Goal: Information Seeking & Learning: Learn about a topic

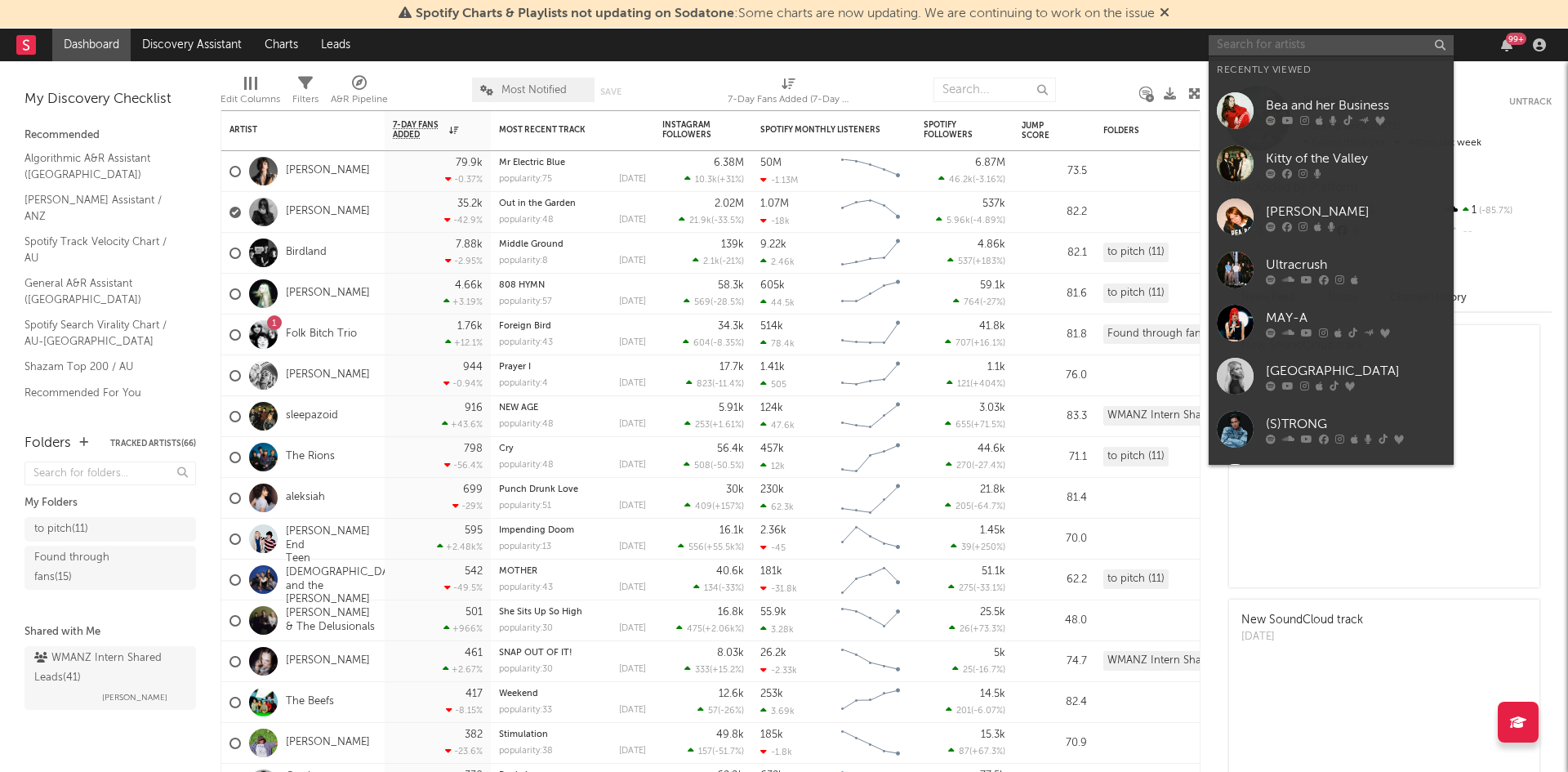
click at [1262, 46] on input "text" at bounding box center [1331, 45] width 245 height 21
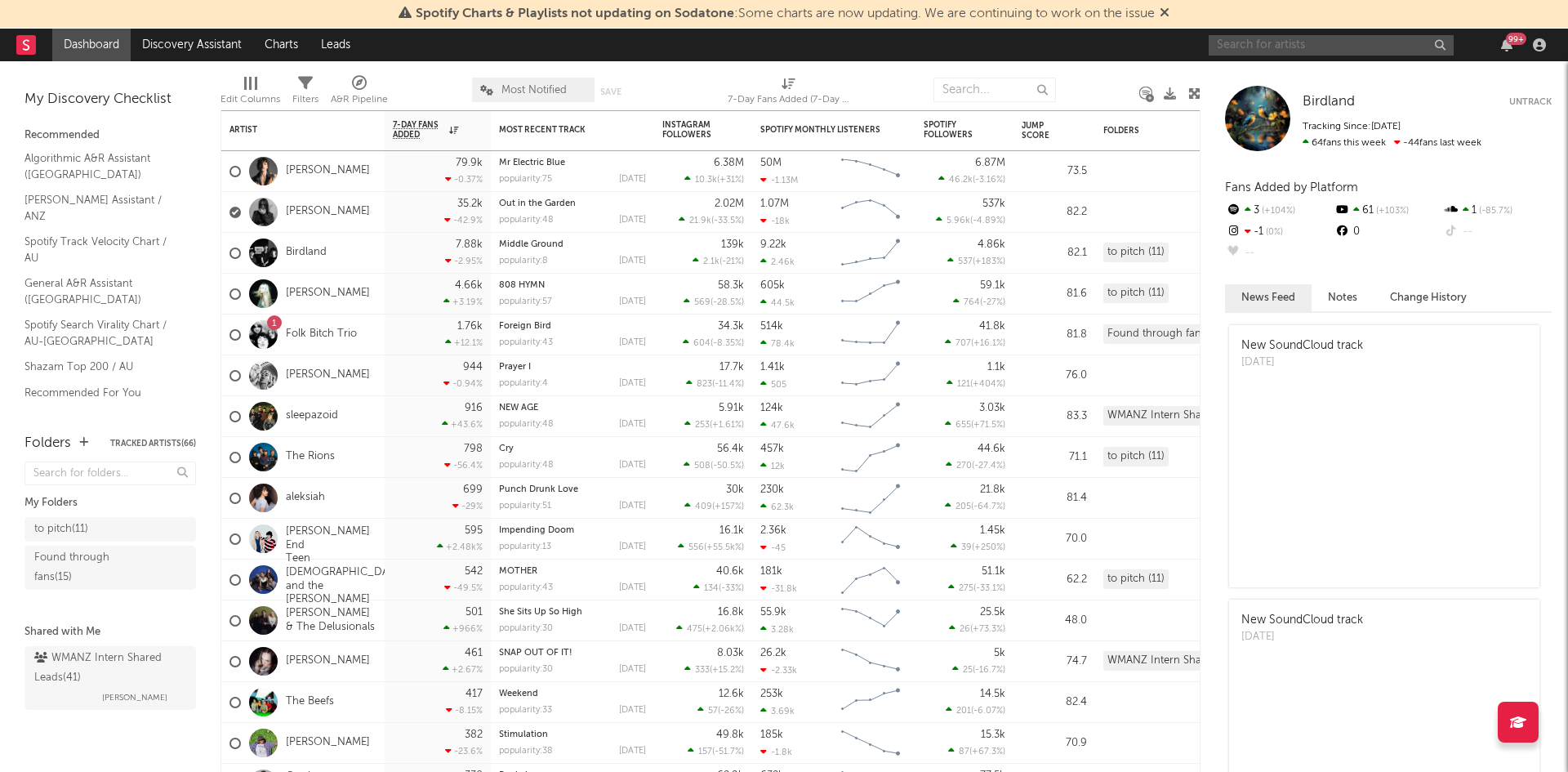
click at [1320, 49] on input "text" at bounding box center [1331, 45] width 245 height 21
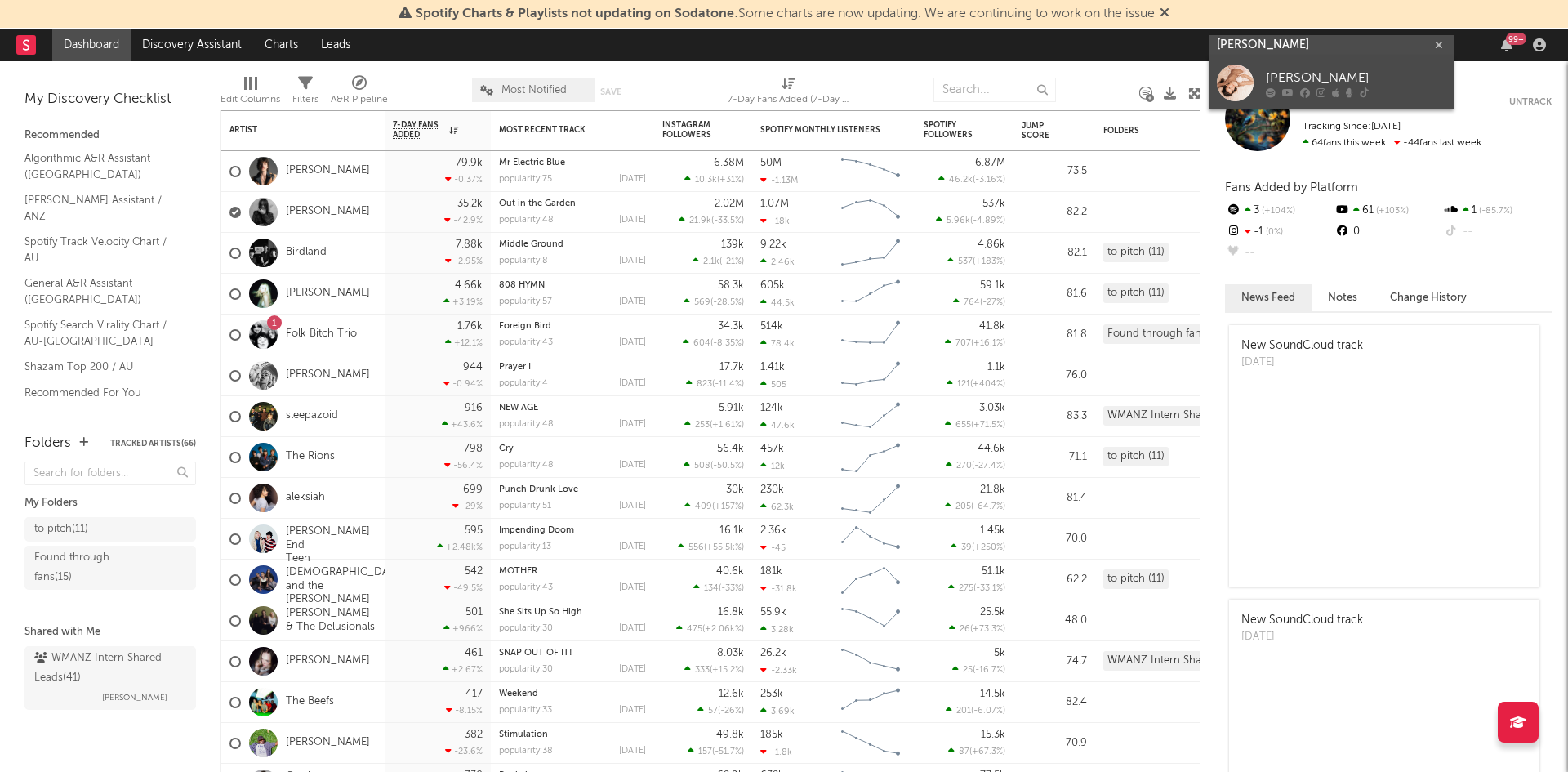
type input "[PERSON_NAME]"
click at [1320, 67] on div "[PERSON_NAME]" at bounding box center [1356, 77] width 180 height 20
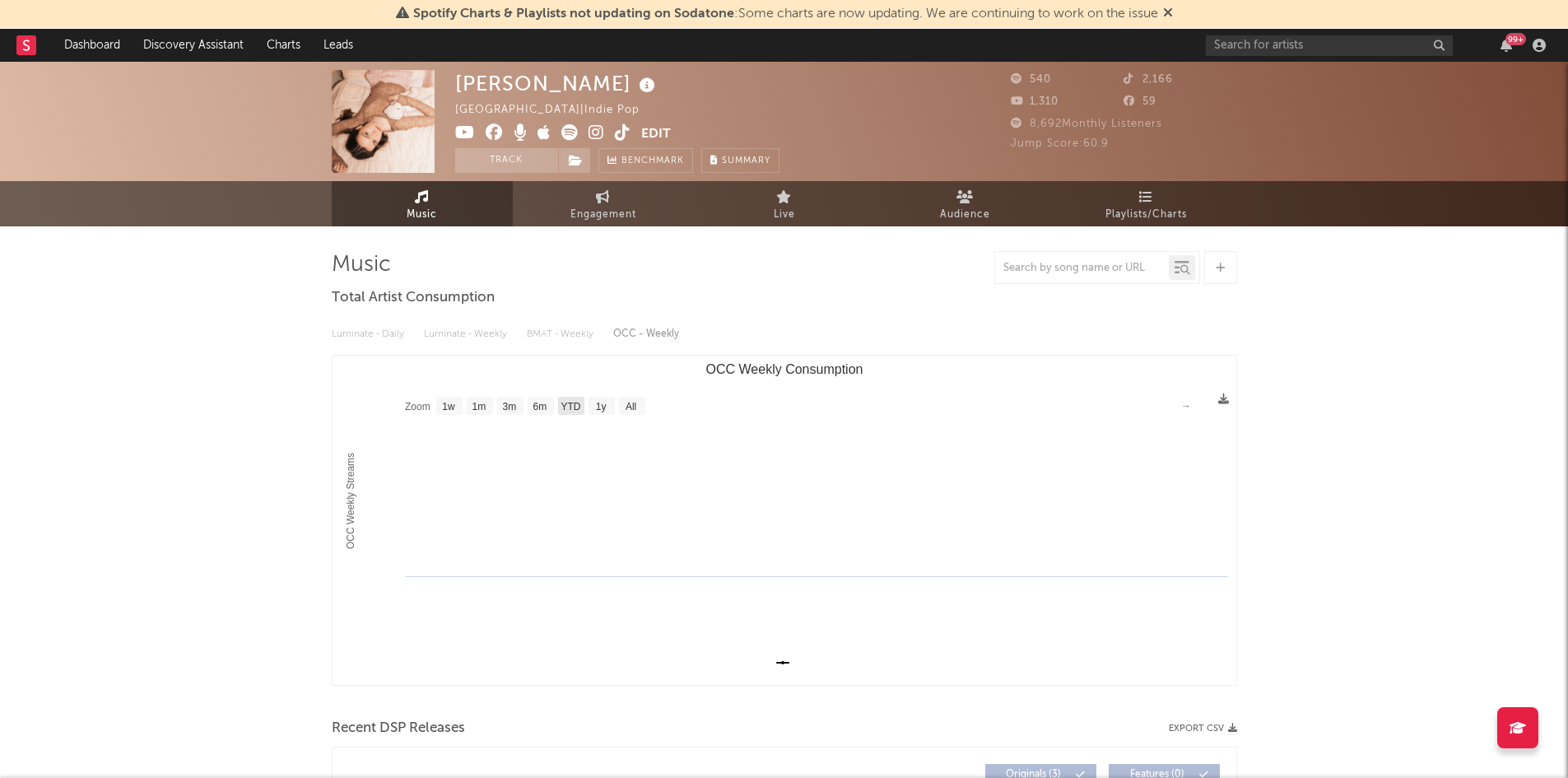
click at [564, 408] on text "YTD" at bounding box center [570, 406] width 20 height 12
click at [526, 407] on rect "OCC Weekly Consumption" at bounding box center [784, 520] width 904 height 329
click at [537, 407] on text "6m" at bounding box center [539, 406] width 14 height 12
select select "6m"
type input "[DATE]"
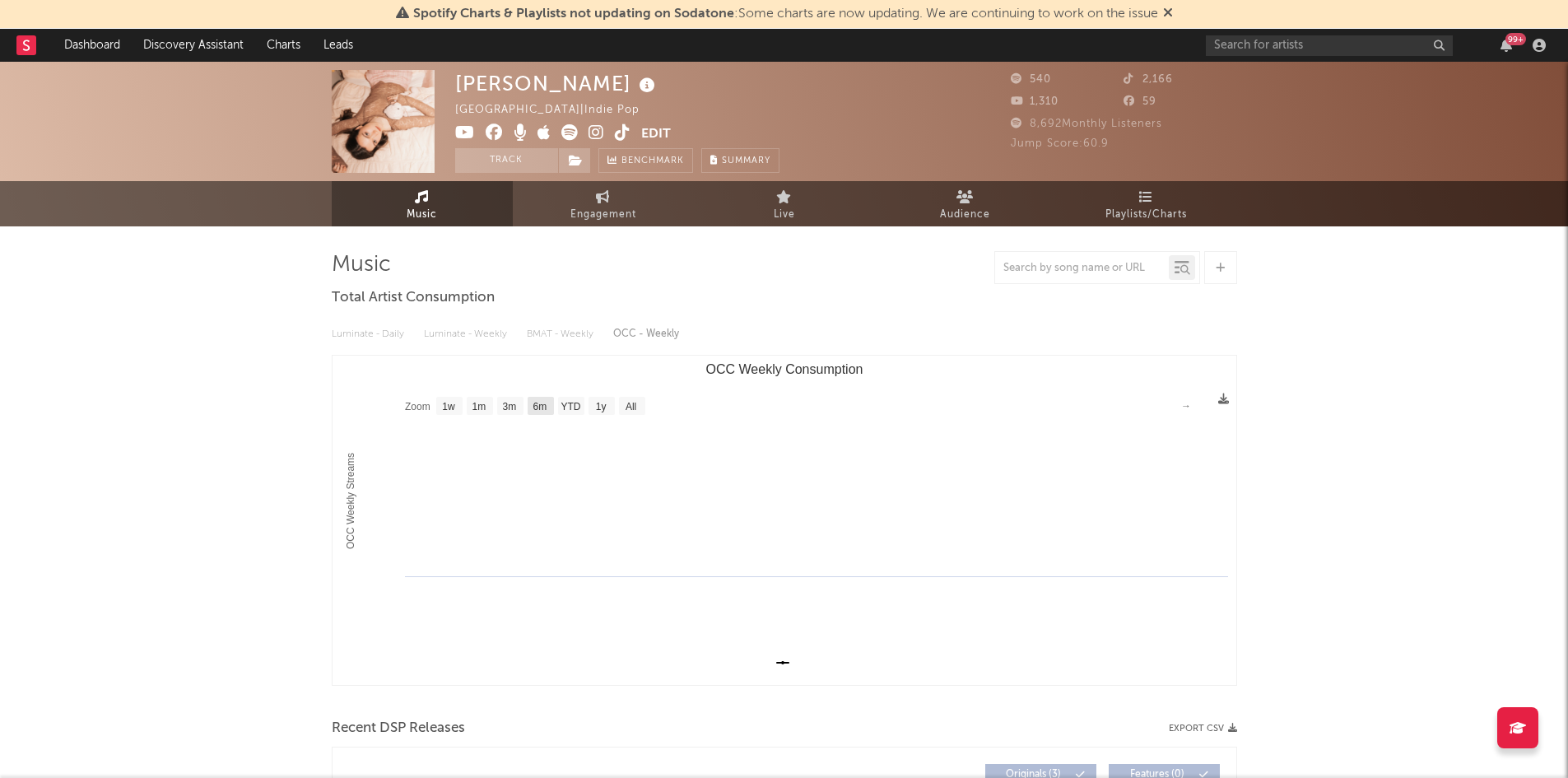
type input "[DATE]"
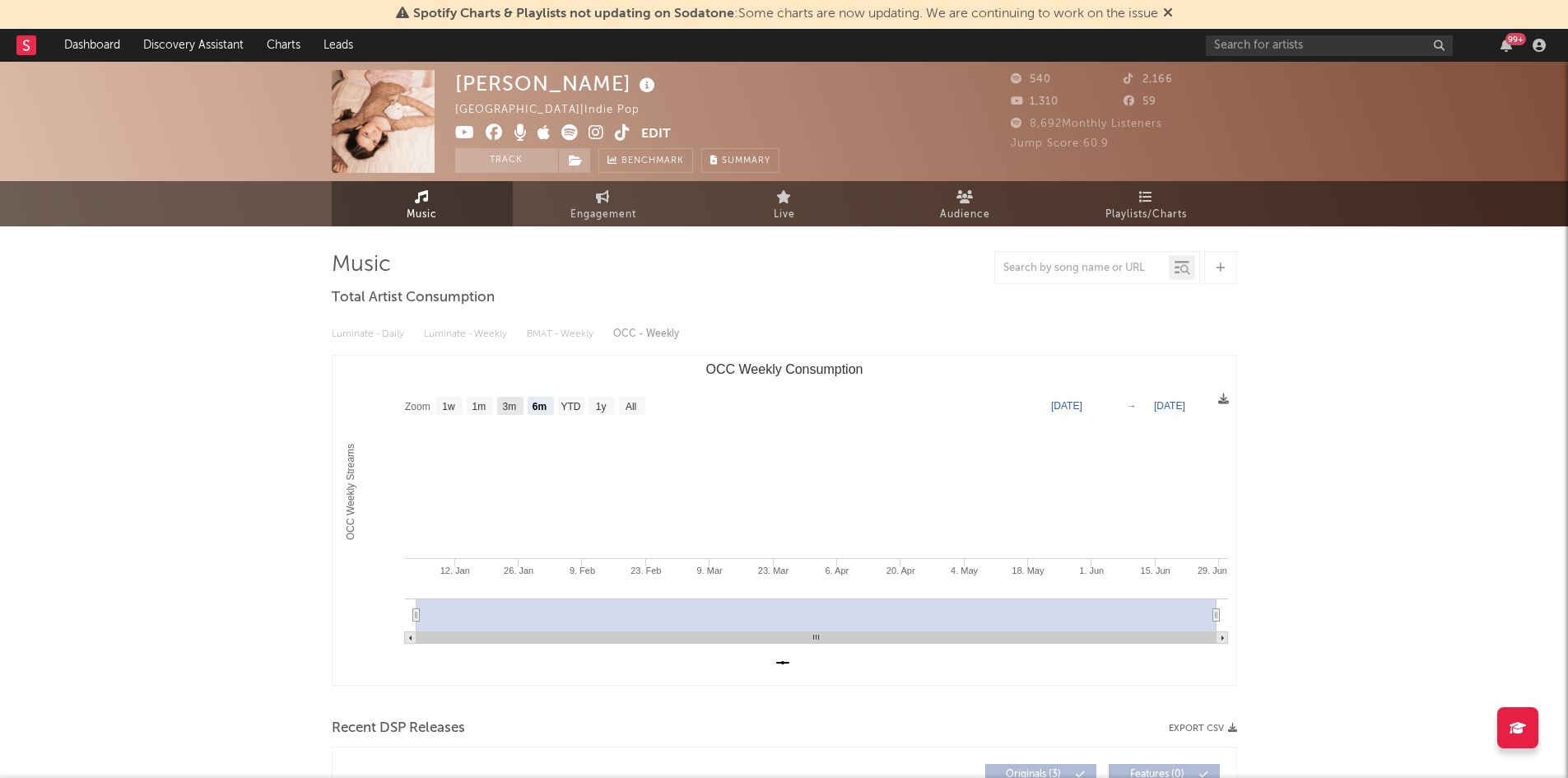
click at [507, 405] on text "3m" at bounding box center [509, 406] width 14 height 12
select select "3m"
type input "[DATE]"
click at [473, 405] on text "1m" at bounding box center [478, 406] width 14 height 12
select select "1m"
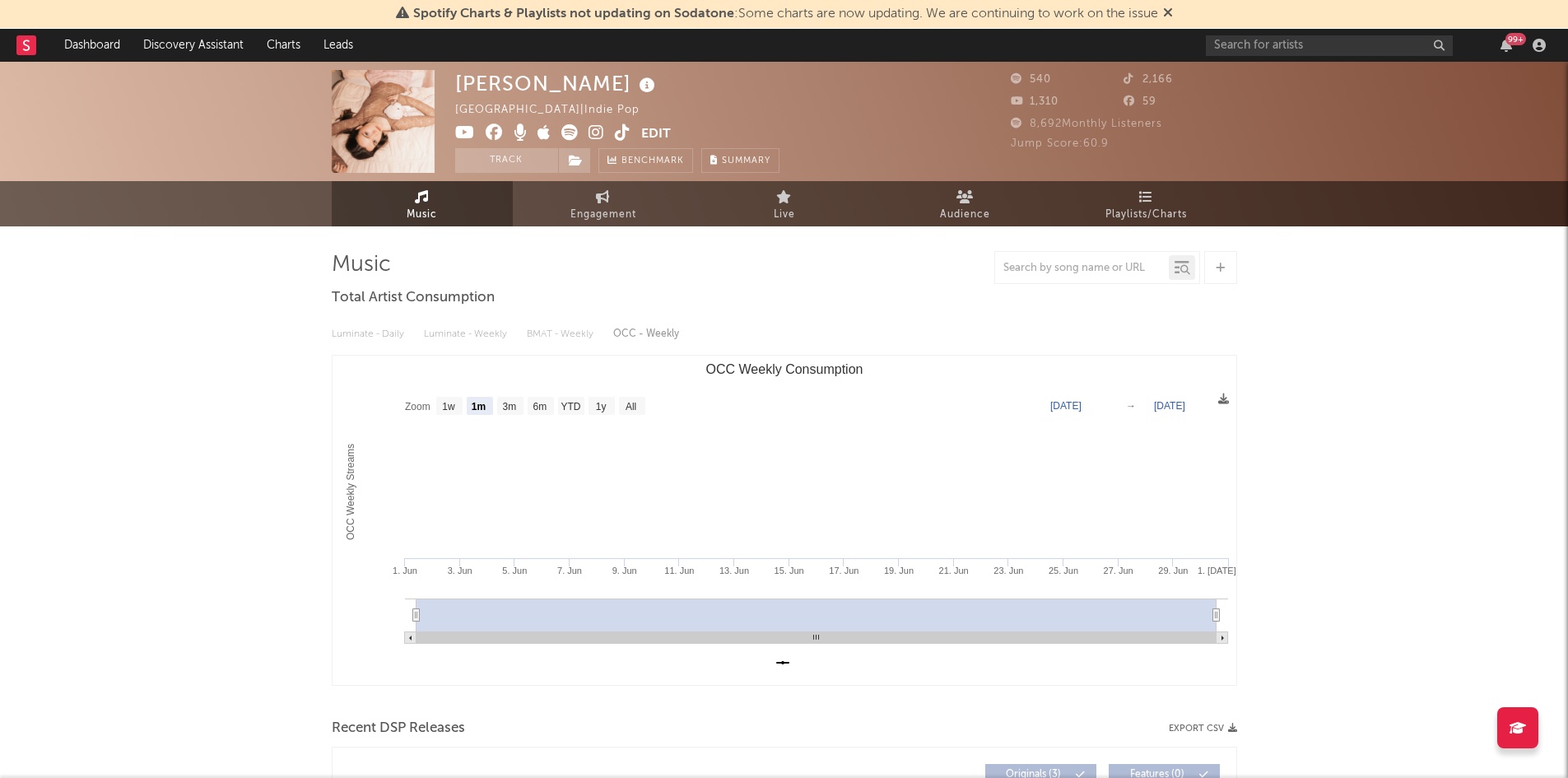
type input "[DATE]"
click at [447, 405] on text "1w" at bounding box center [448, 406] width 14 height 12
select select "1w"
click at [606, 406] on text "1y" at bounding box center [600, 406] width 11 height 12
select select "1y"
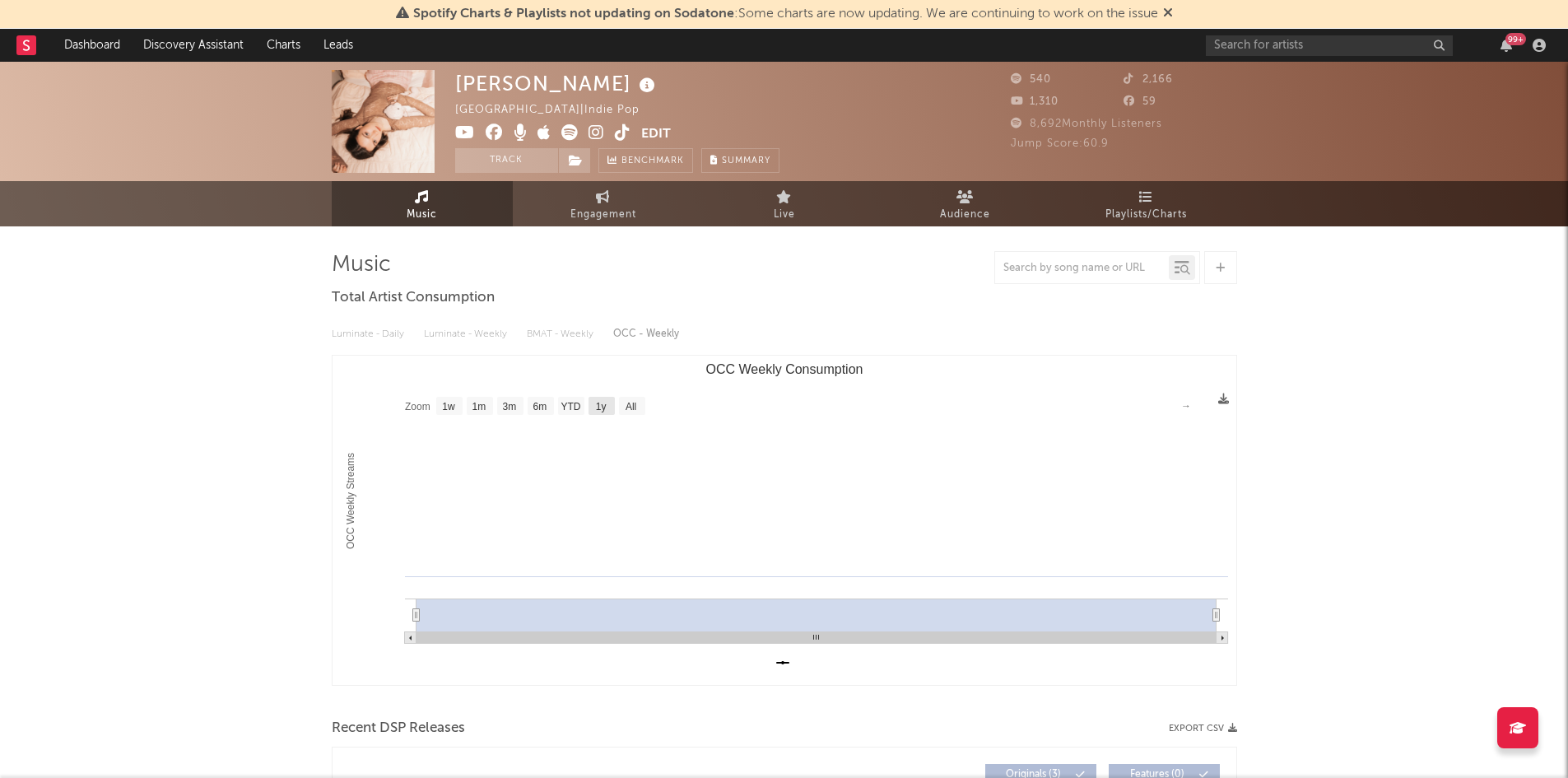
type input "[DATE]"
click at [627, 410] on text "All" at bounding box center [630, 406] width 11 height 12
select select "All"
click at [605, 201] on icon at bounding box center [602, 197] width 14 height 14
select select "1w"
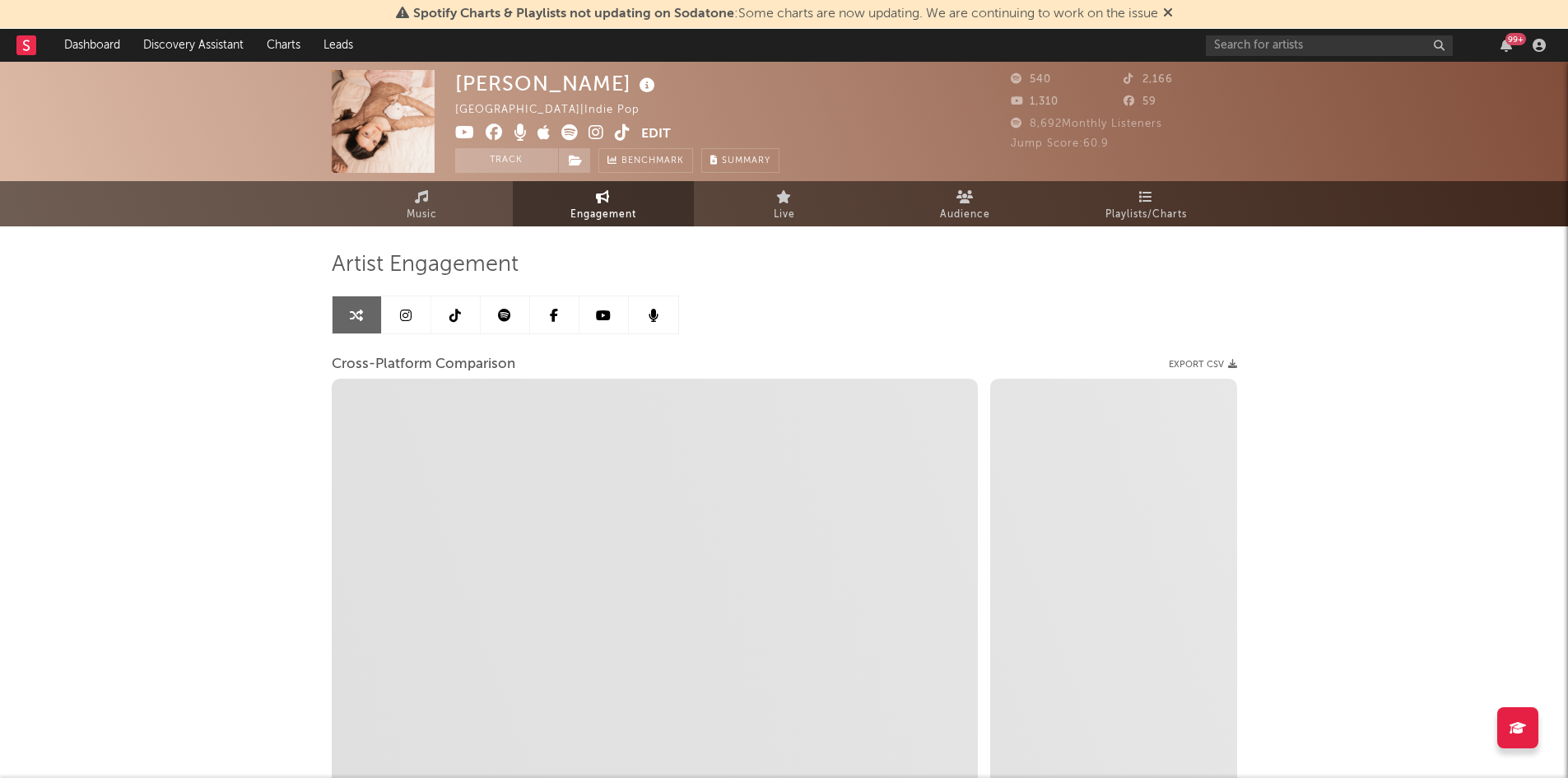
select select "1m"
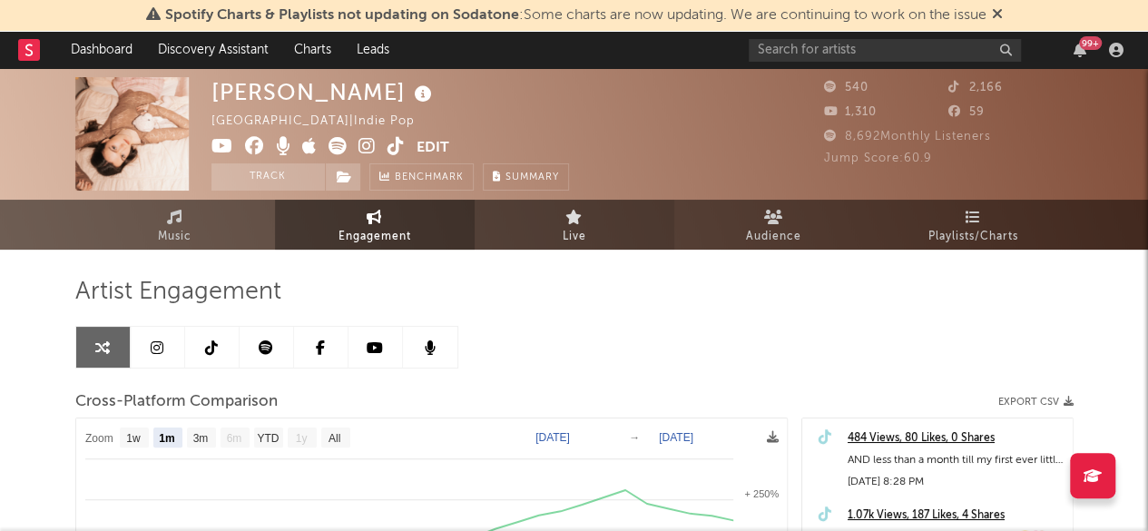
select select "1m"
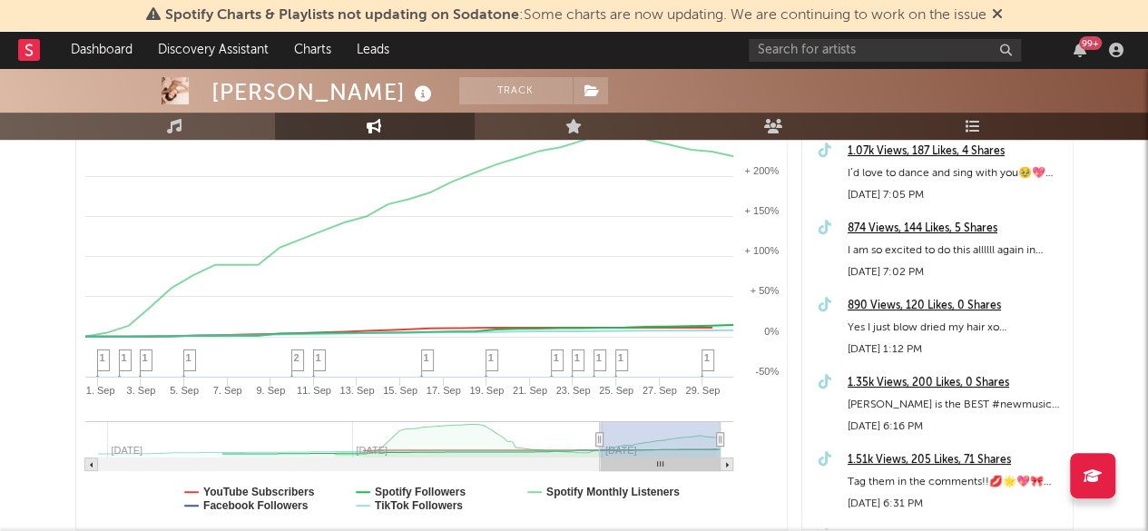
scroll to position [368, 0]
